Goal: Transaction & Acquisition: Purchase product/service

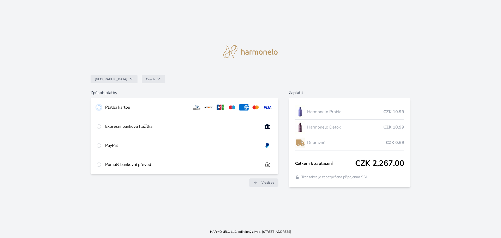
click at [98, 106] on input "radio" at bounding box center [99, 107] width 4 height 4
radio input "true"
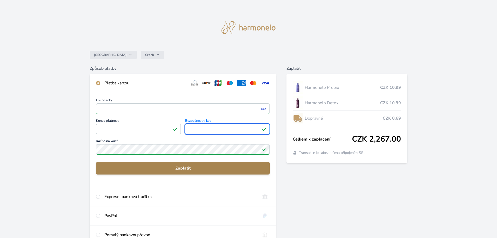
click at [181, 167] on span "Zaplatit" at bounding box center [183, 168] width 166 height 6
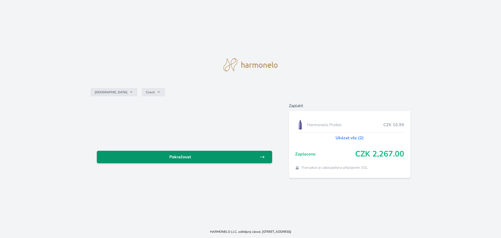
click at [177, 154] on span "Pokračovat" at bounding box center [180, 157] width 159 height 6
